Goal: Check status

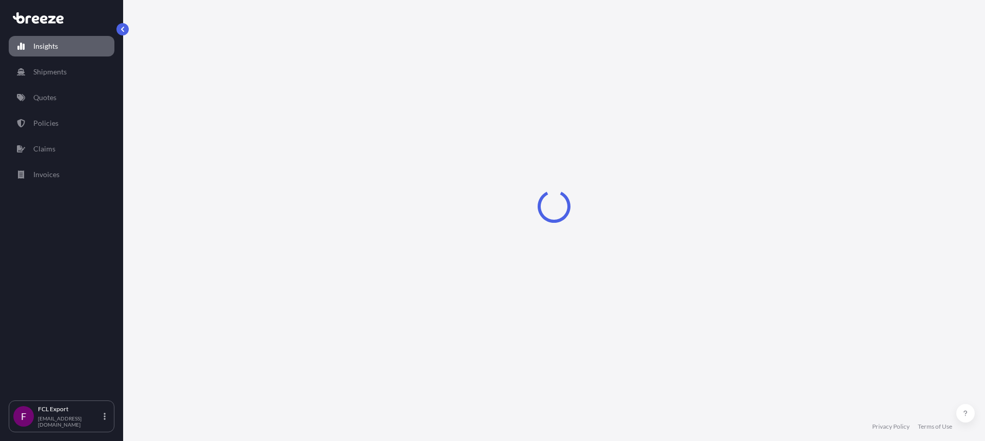
select select "2025"
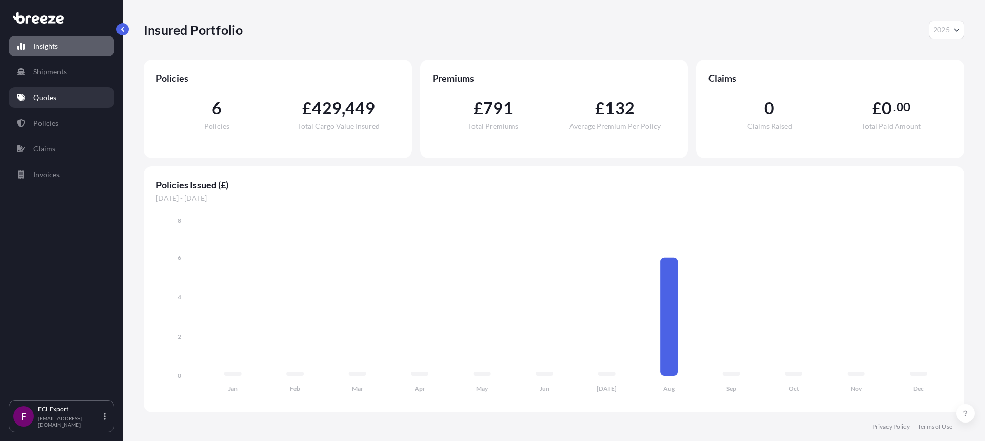
click at [59, 96] on link "Quotes" at bounding box center [62, 97] width 106 height 21
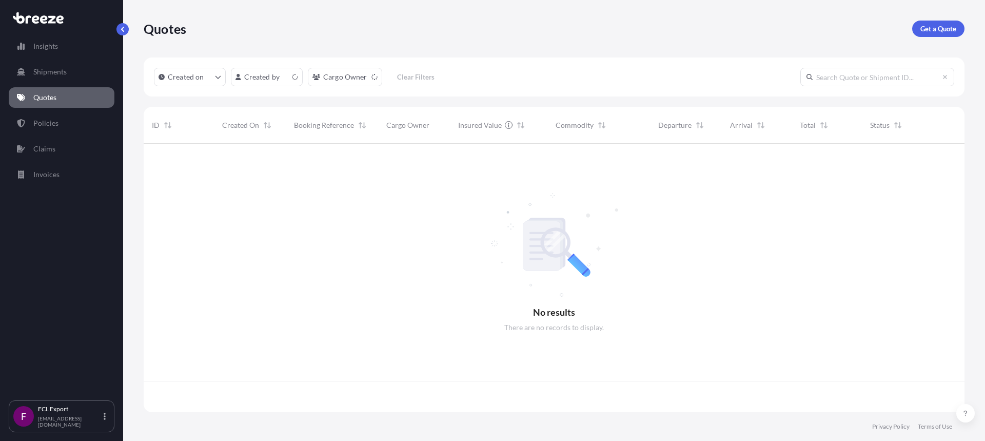
scroll to position [266, 813]
click at [845, 72] on input "text" at bounding box center [877, 77] width 154 height 18
paste input "498126"
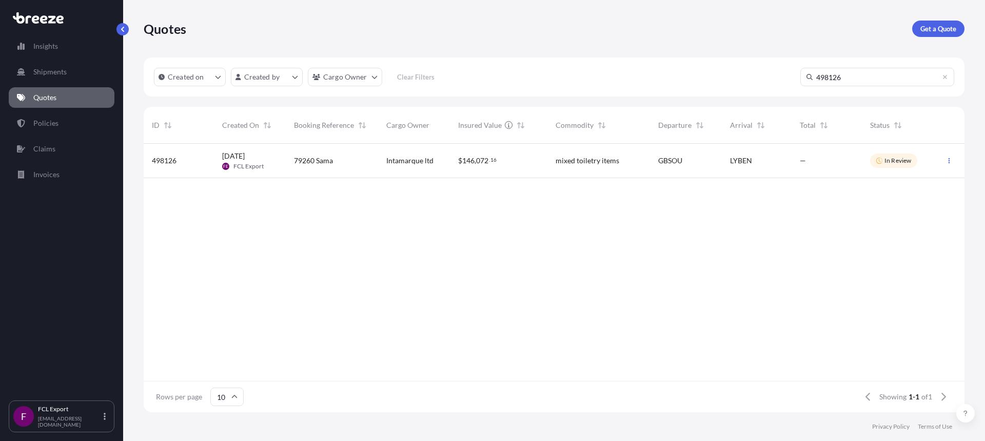
type input "498126"
drag, startPoint x: 313, startPoint y: 163, endPoint x: 292, endPoint y: 164, distance: 20.5
click at [292, 164] on div "79260 Sama" at bounding box center [332, 161] width 92 height 34
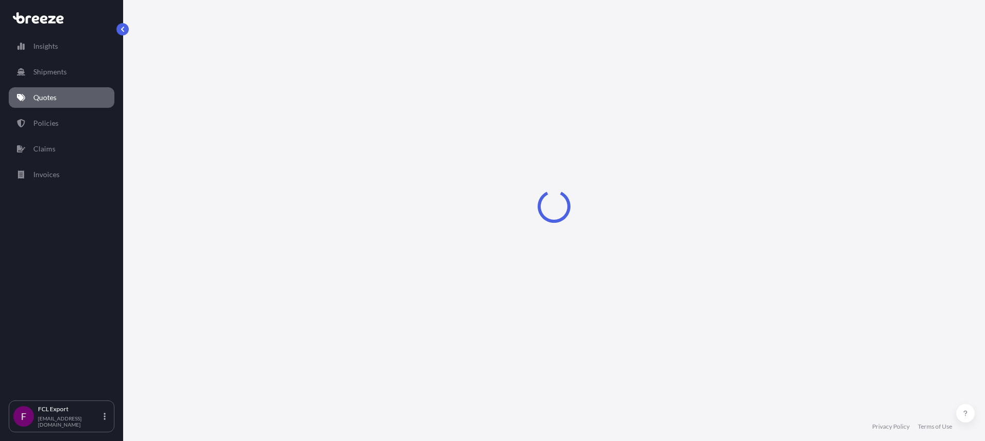
select select "Road"
select select "Sea"
select select "2"
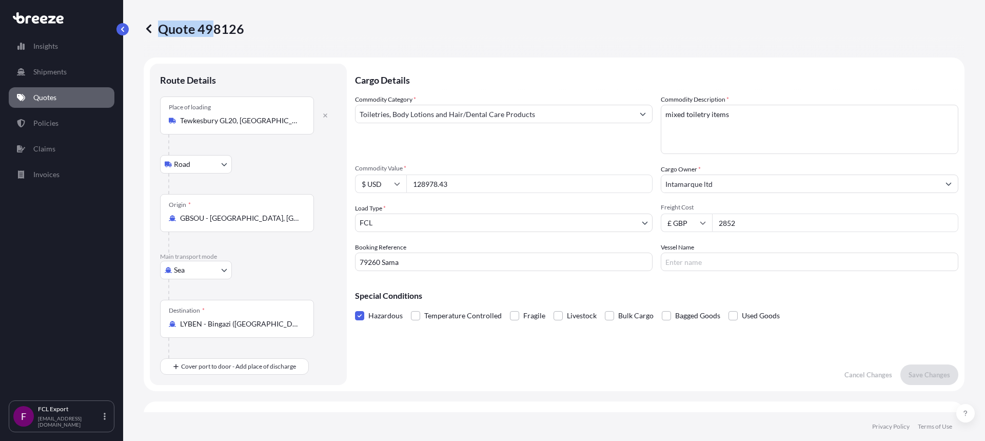
drag, startPoint x: 243, startPoint y: 36, endPoint x: 212, endPoint y: 32, distance: 31.6
click at [212, 32] on div "Quote 498126" at bounding box center [554, 29] width 821 height 16
